Goal: Transaction & Acquisition: Purchase product/service

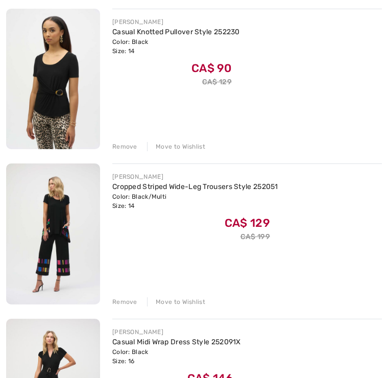
scroll to position [303, 0]
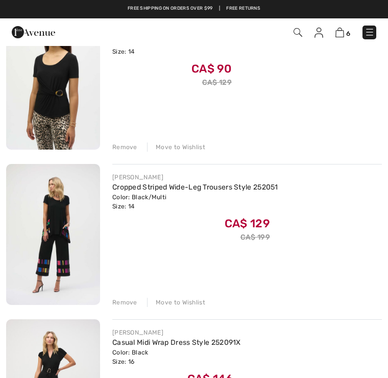
click at [125, 149] on div "Remove" at bounding box center [124, 147] width 25 height 9
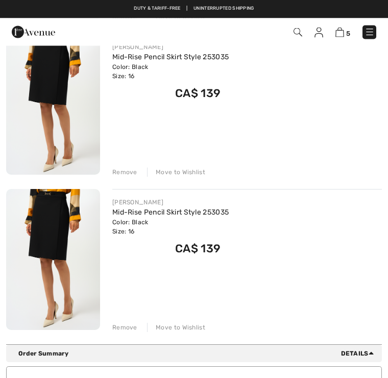
scroll to position [587, 0]
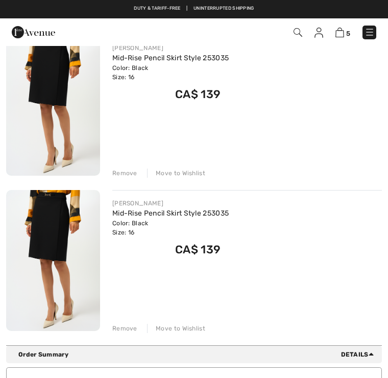
click at [120, 330] on div "Remove" at bounding box center [124, 328] width 25 height 9
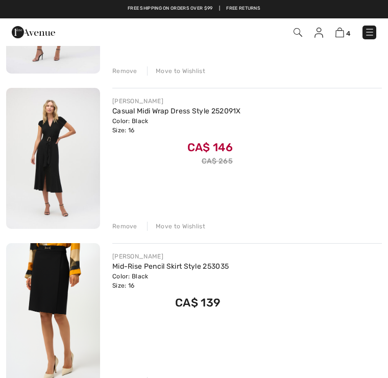
scroll to position [377, 0]
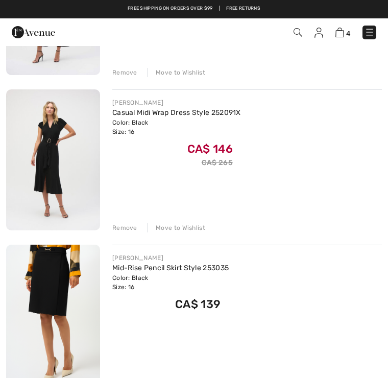
click at [303, 28] on span "4" at bounding box center [273, 33] width 206 height 14
click at [300, 32] on img at bounding box center [298, 32] width 9 height 9
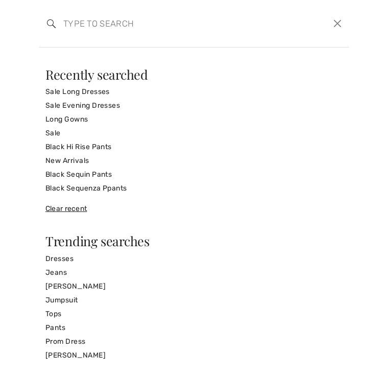
scroll to position [0, 0]
click at [94, 23] on input "search" at bounding box center [162, 23] width 212 height 31
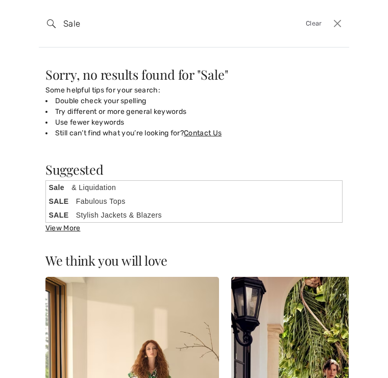
type input "Sale"
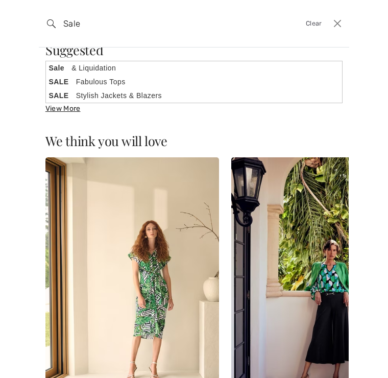
scroll to position [119, 0]
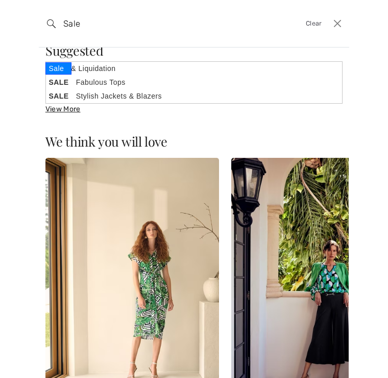
click at [65, 71] on strong "Sale" at bounding box center [58, 68] width 27 height 12
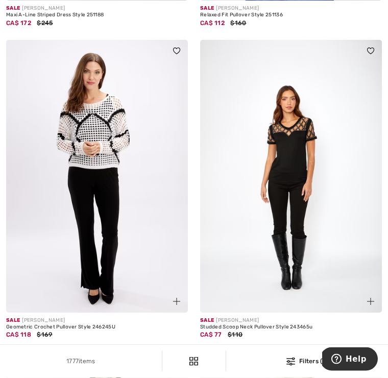
scroll to position [3261, 0]
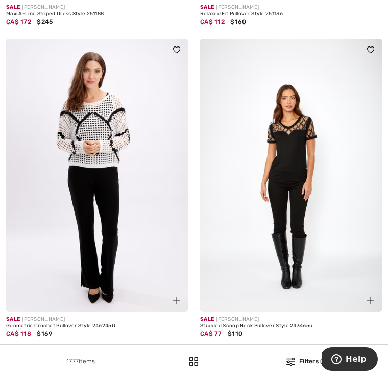
click at [98, 185] on img at bounding box center [97, 175] width 182 height 273
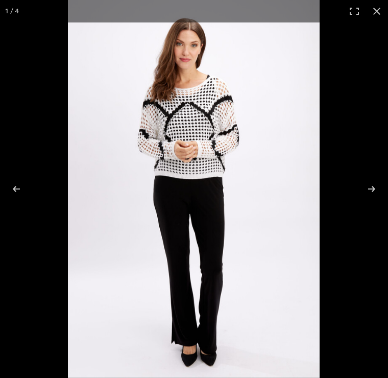
checkbox input "true"
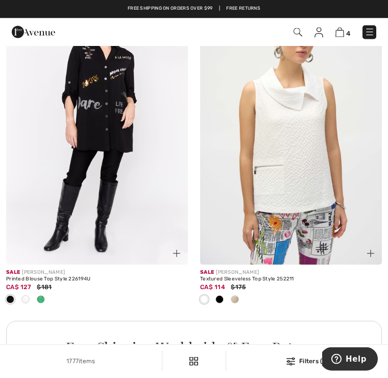
scroll to position [3619, 0]
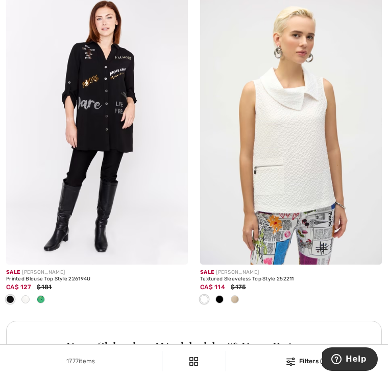
click at [222, 292] on div at bounding box center [219, 300] width 15 height 17
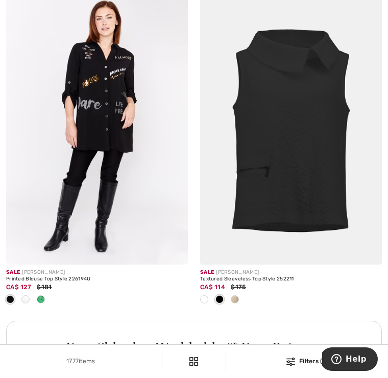
click at [304, 179] on img at bounding box center [291, 128] width 182 height 273
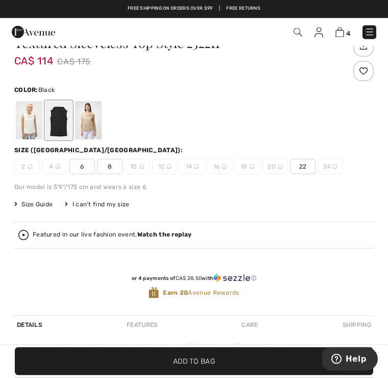
scroll to position [323, 0]
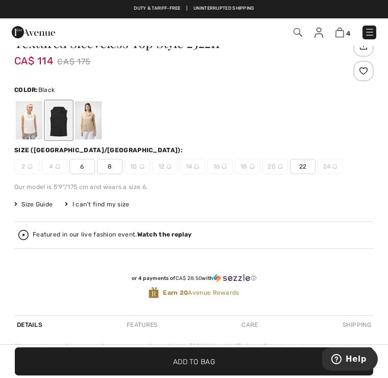
click at [31, 123] on div at bounding box center [29, 120] width 27 height 38
click at [92, 118] on div at bounding box center [88, 120] width 27 height 38
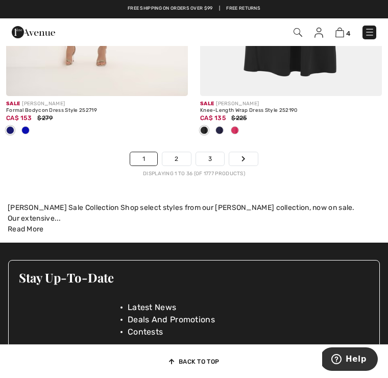
scroll to position [5797, 0]
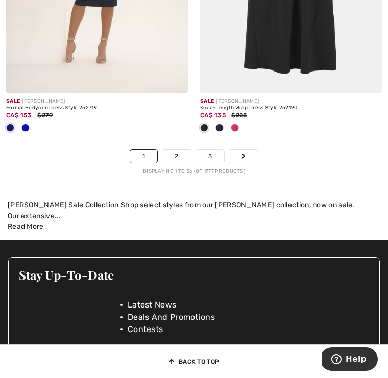
click at [176, 152] on link "2" at bounding box center [176, 156] width 28 height 13
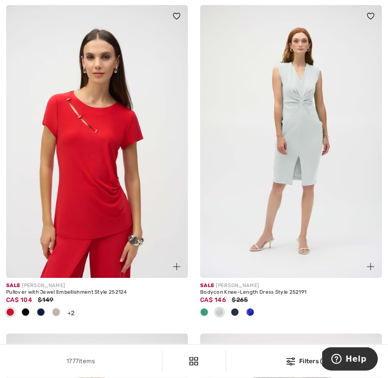
scroll to position [421, 0]
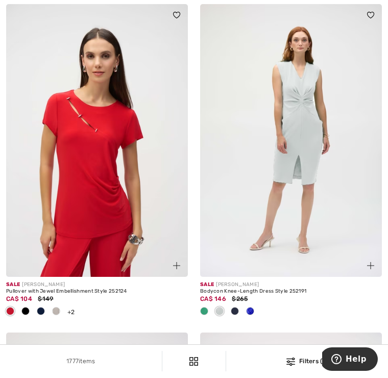
click at [235, 305] on div at bounding box center [234, 311] width 15 height 17
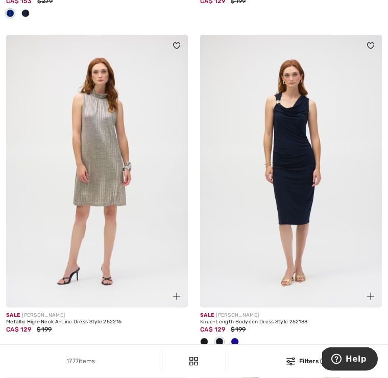
scroll to position [3416, 0]
click at [304, 205] on img at bounding box center [291, 171] width 182 height 273
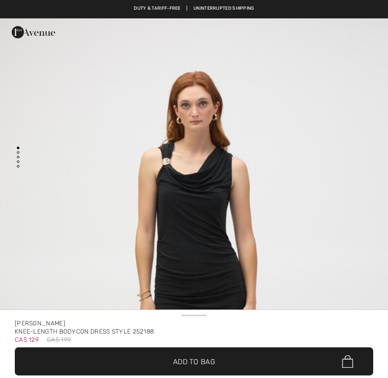
checkbox input "true"
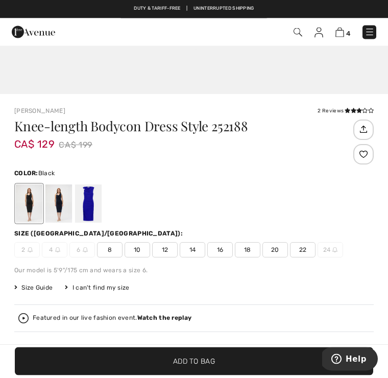
scroll to position [240, 0]
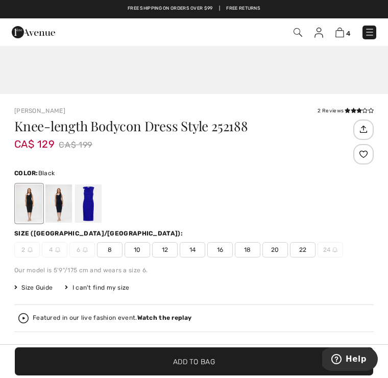
click at [223, 249] on span "16" at bounding box center [220, 249] width 26 height 15
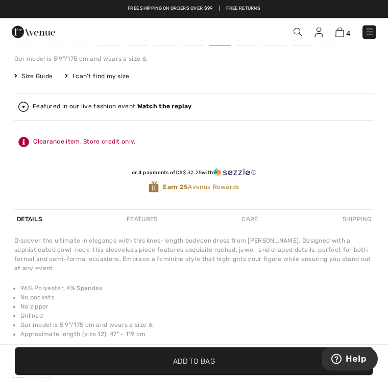
scroll to position [454, 0]
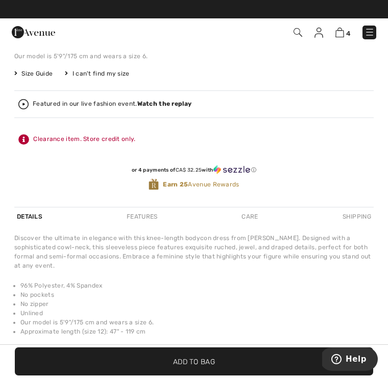
click at [196, 367] on span "Add to Bag" at bounding box center [194, 361] width 42 height 11
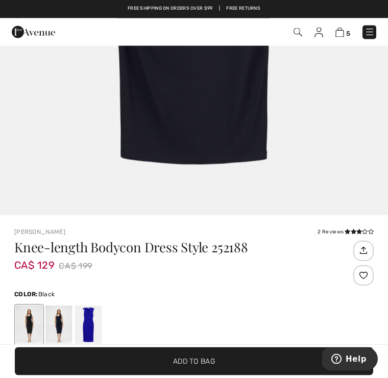
scroll to position [0, 0]
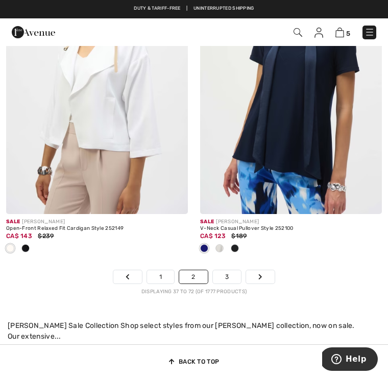
scroll to position [5861, 0]
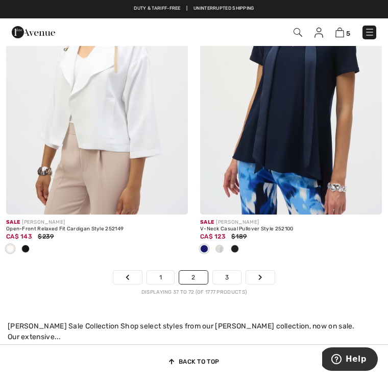
click at [232, 273] on link "3" at bounding box center [227, 277] width 28 height 13
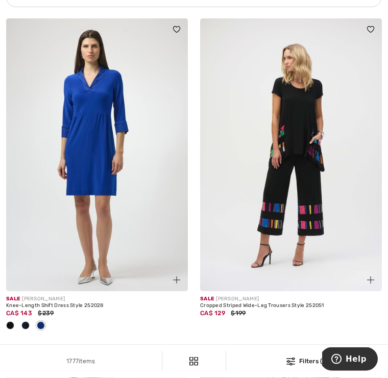
scroll to position [2104, 0]
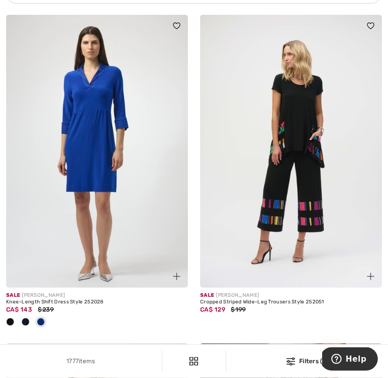
click at [30, 315] on div at bounding box center [25, 323] width 15 height 17
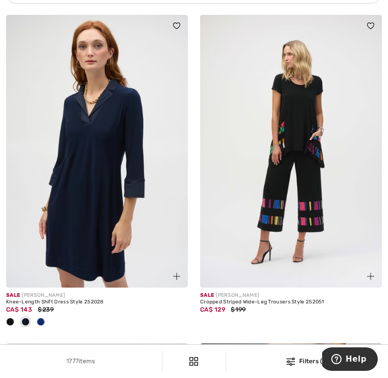
click at [10, 316] on div at bounding box center [10, 322] width 15 height 17
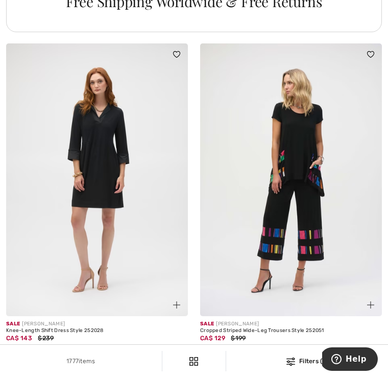
scroll to position [2077, 0]
click at [120, 221] on img at bounding box center [97, 179] width 182 height 273
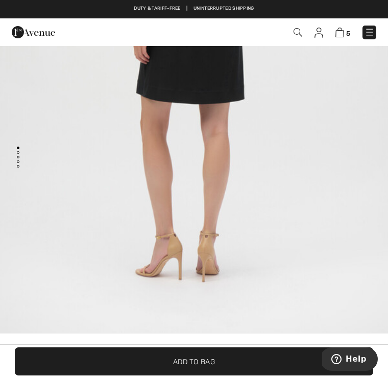
scroll to position [2672, 0]
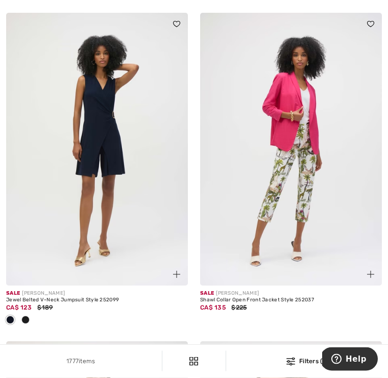
scroll to position [4425, 0]
click at [100, 175] on img at bounding box center [97, 149] width 182 height 273
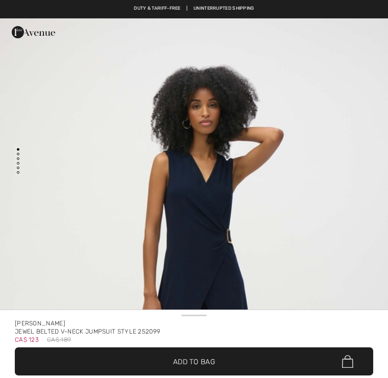
checkbox input "true"
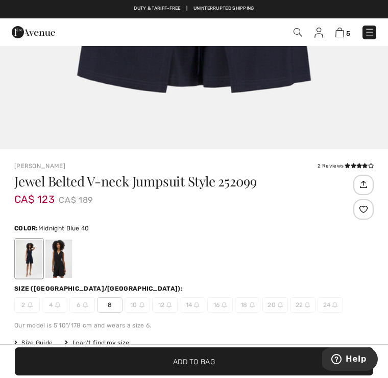
scroll to position [191, 0]
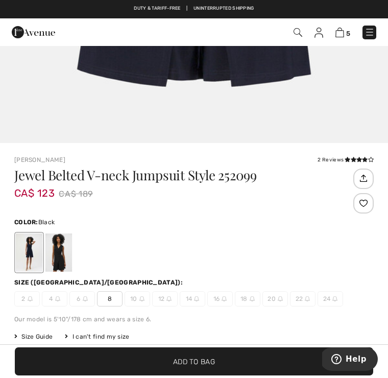
click at [72, 248] on div at bounding box center [58, 252] width 27 height 38
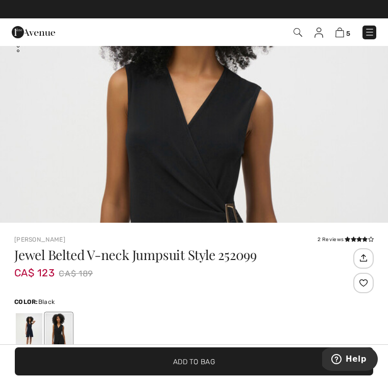
scroll to position [0, 0]
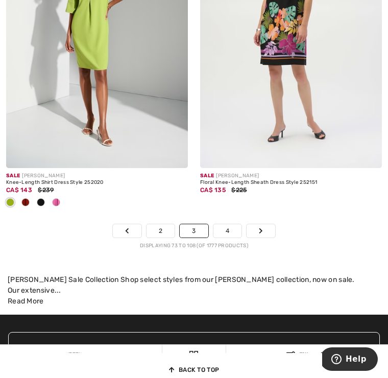
scroll to position [5887, 0]
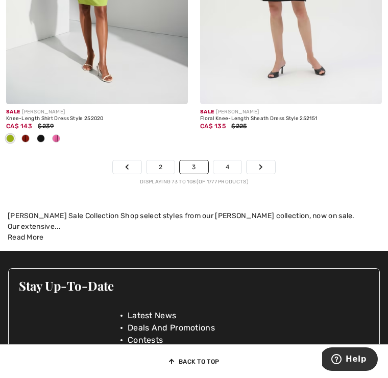
click at [240, 160] on link "4" at bounding box center [227, 166] width 28 height 13
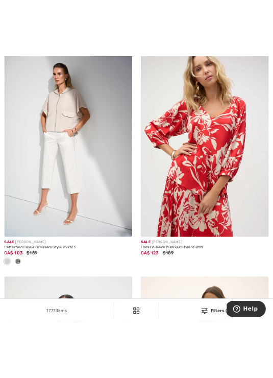
scroll to position [992, 0]
